Goal: Information Seeking & Learning: Compare options

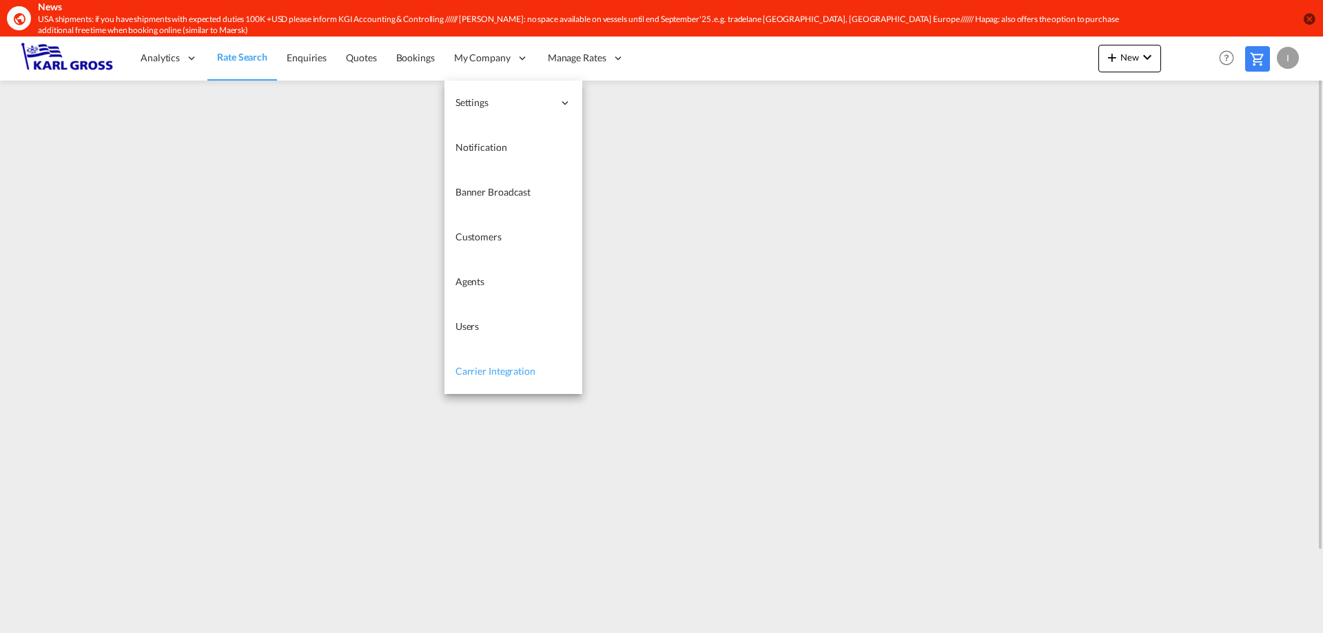
click at [534, 365] on link "Carrier Integration" at bounding box center [513, 371] width 138 height 45
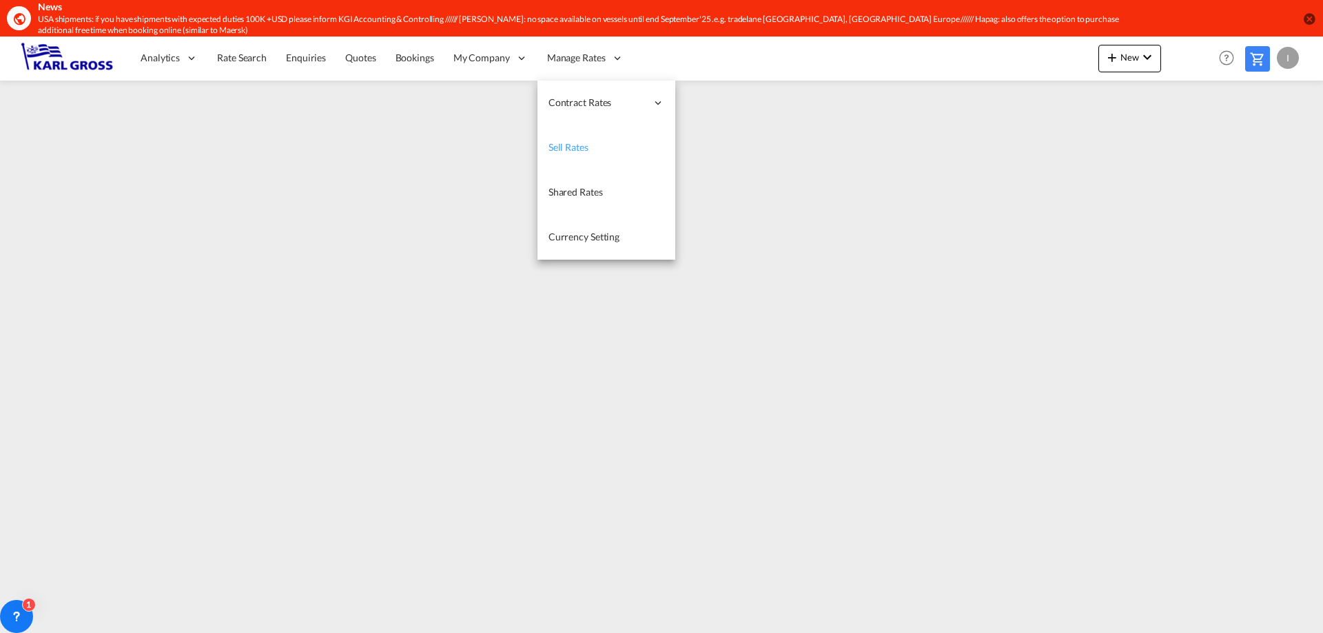
click at [606, 141] on link "Sell Rates" at bounding box center [606, 147] width 138 height 45
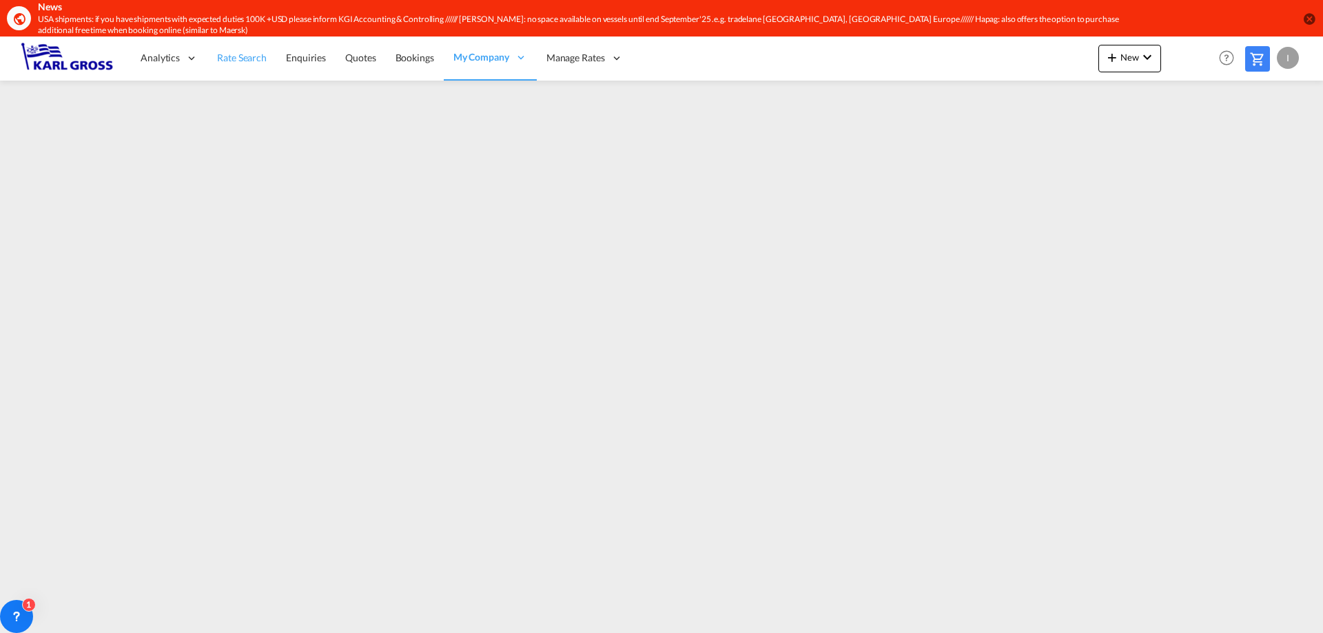
click at [238, 65] on link "Rate Search" at bounding box center [241, 58] width 69 height 45
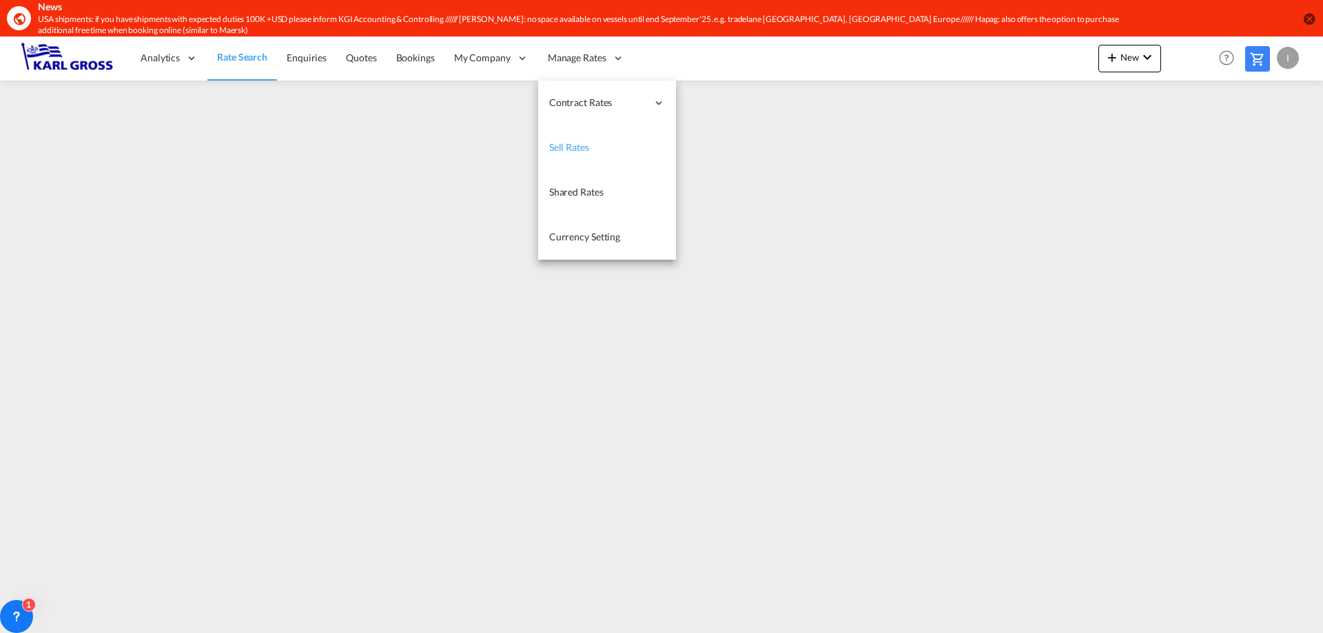
click at [587, 144] on link "Sell Rates" at bounding box center [607, 147] width 138 height 45
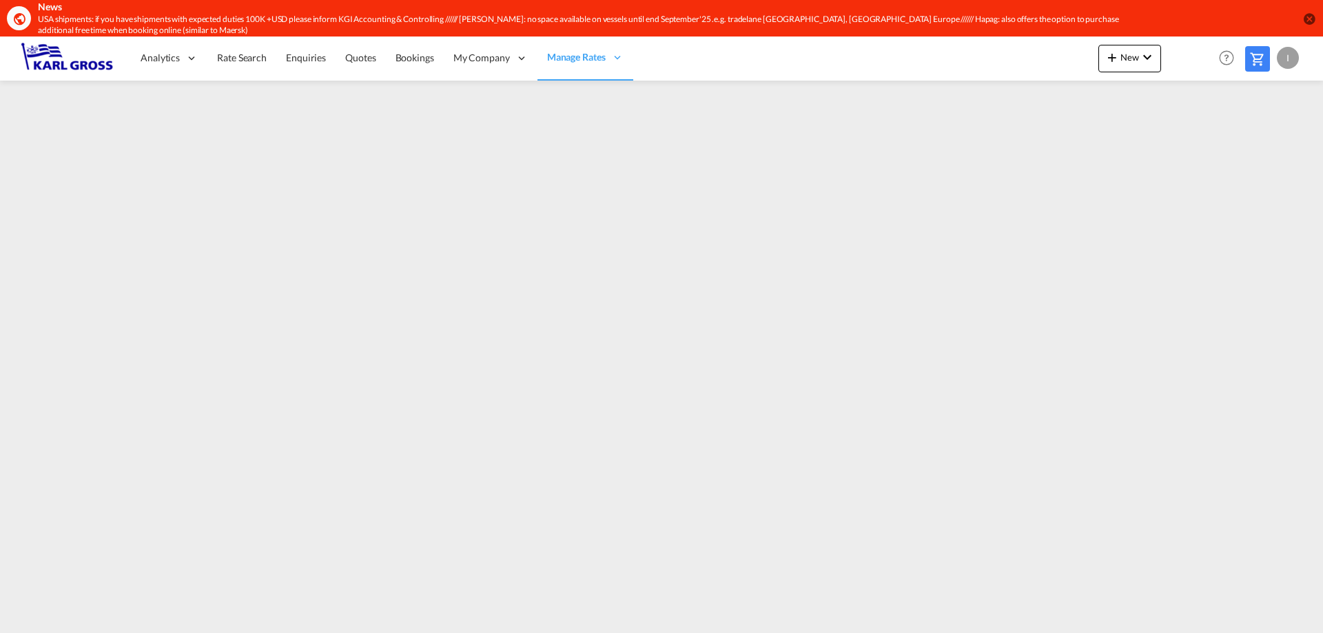
click at [243, 60] on span "Rate Search" at bounding box center [242, 58] width 50 height 12
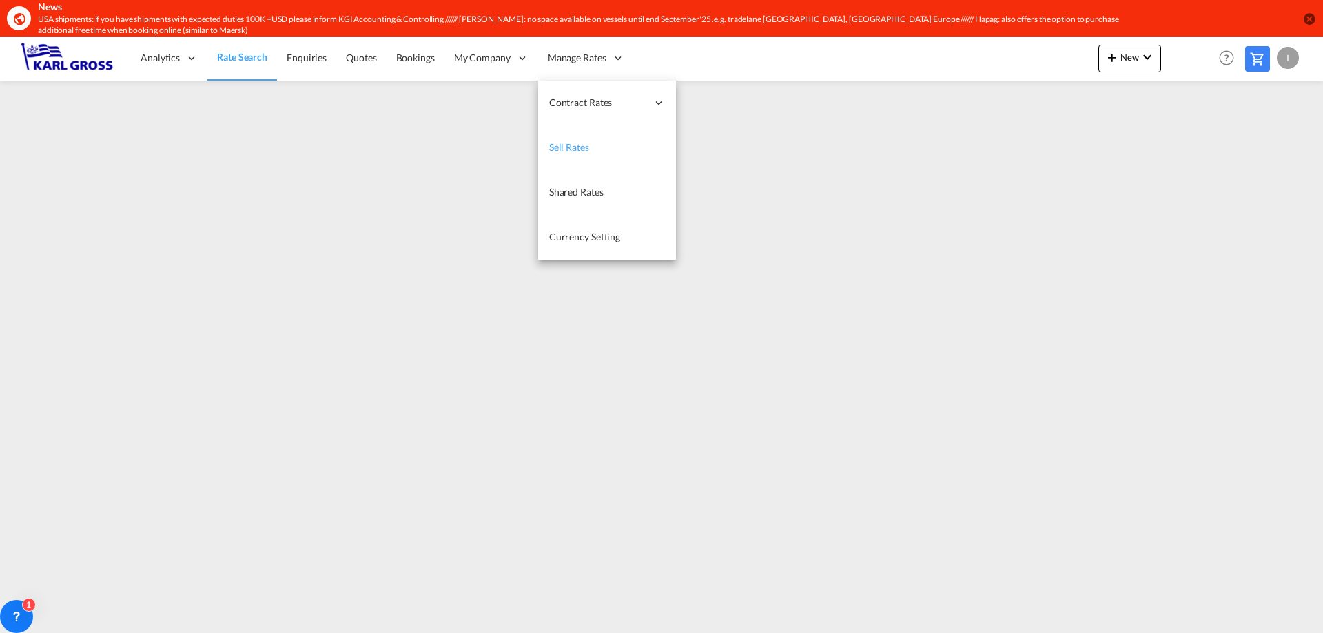
click at [607, 144] on link "Sell Rates" at bounding box center [607, 147] width 138 height 45
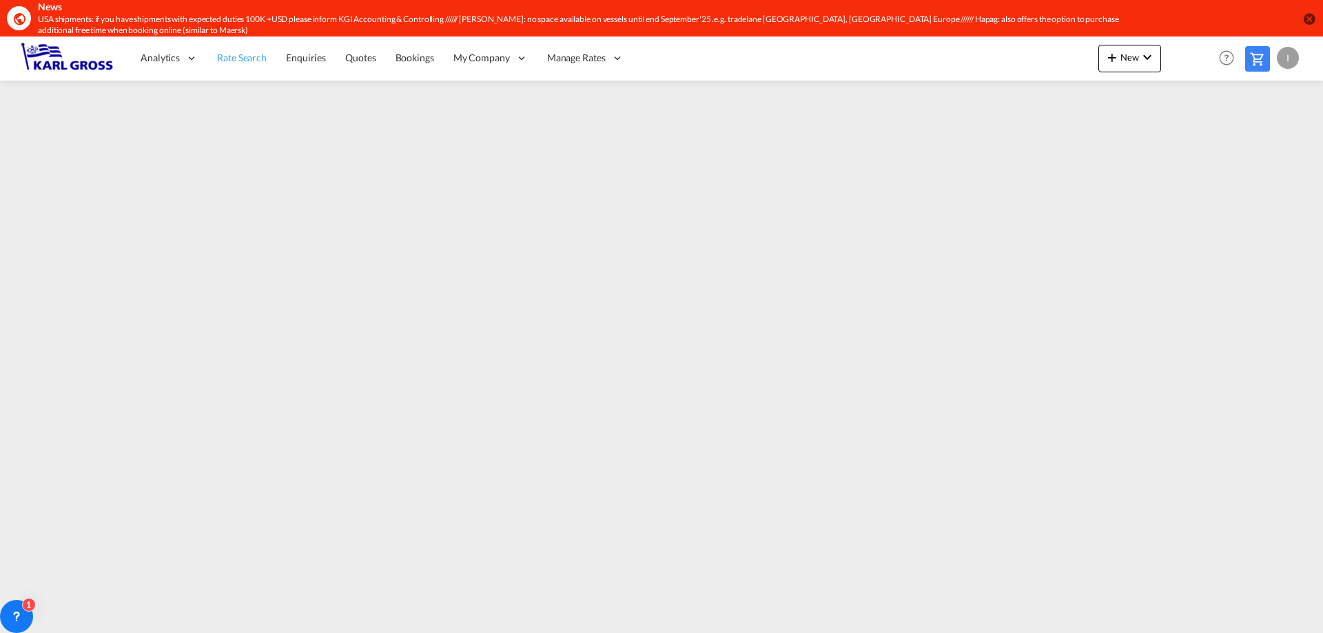
click at [255, 58] on span "Rate Search" at bounding box center [242, 58] width 50 height 12
